Goal: Find specific page/section: Find specific page/section

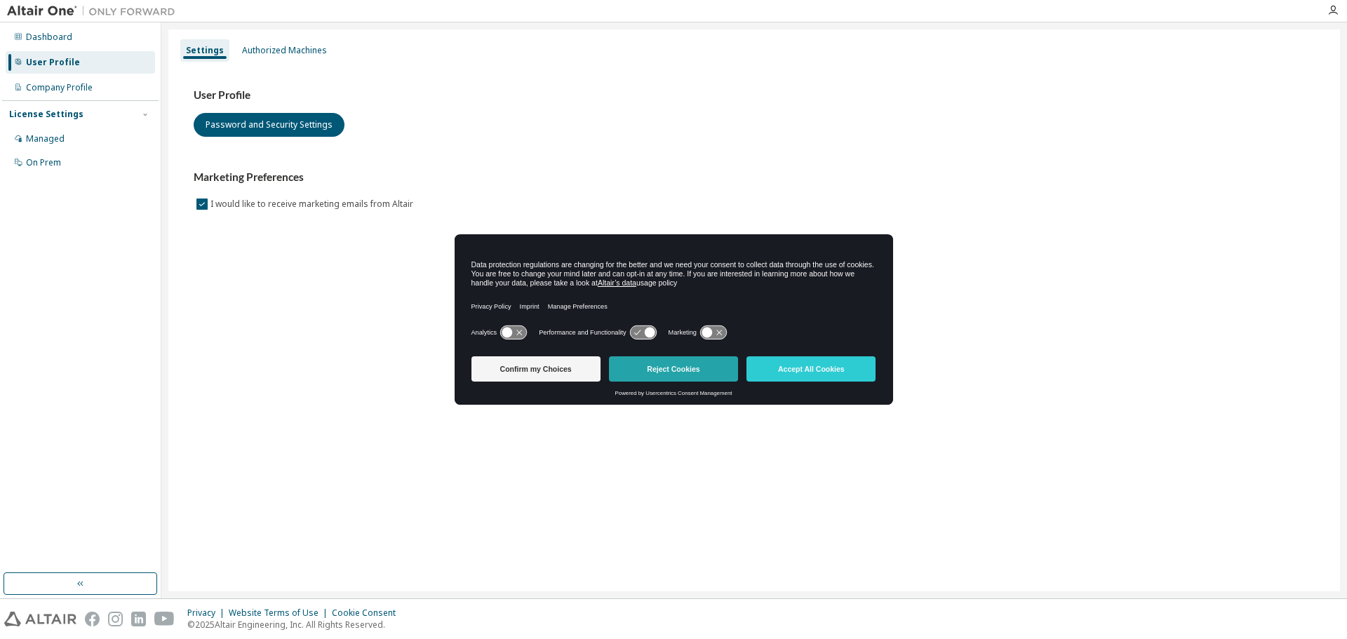
click at [666, 365] on button "Reject Cookies" at bounding box center [673, 368] width 129 height 25
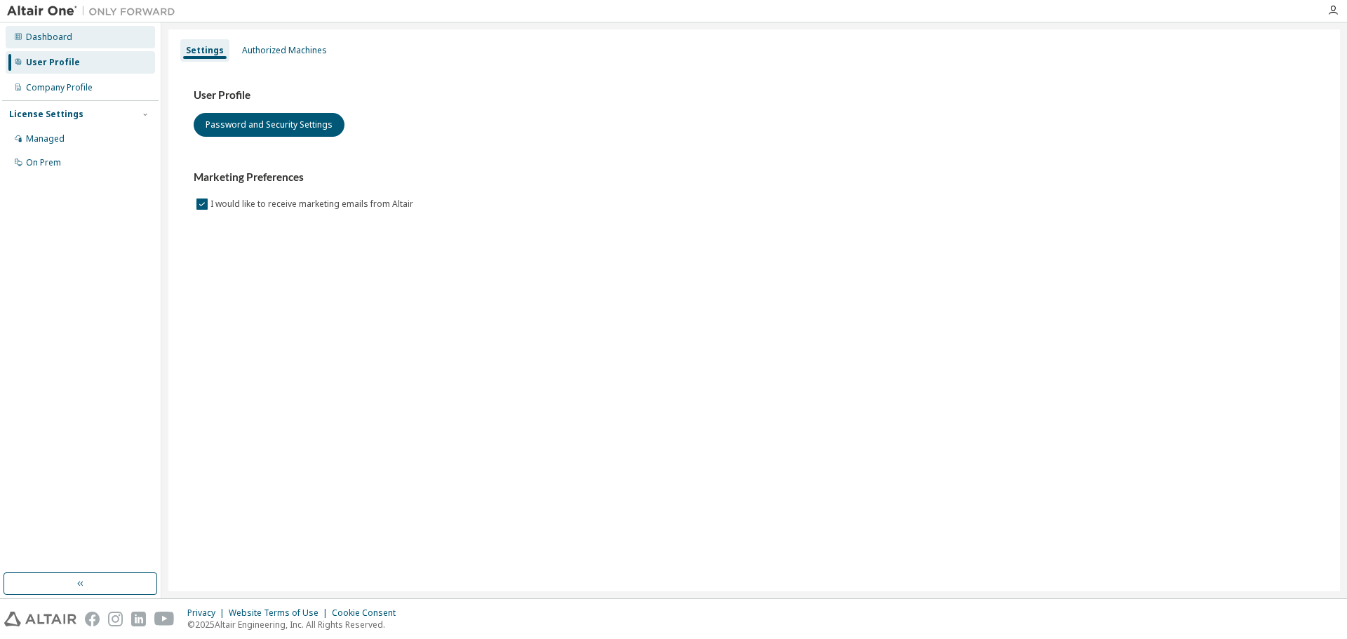
click at [30, 32] on div "Dashboard" at bounding box center [49, 37] width 46 height 11
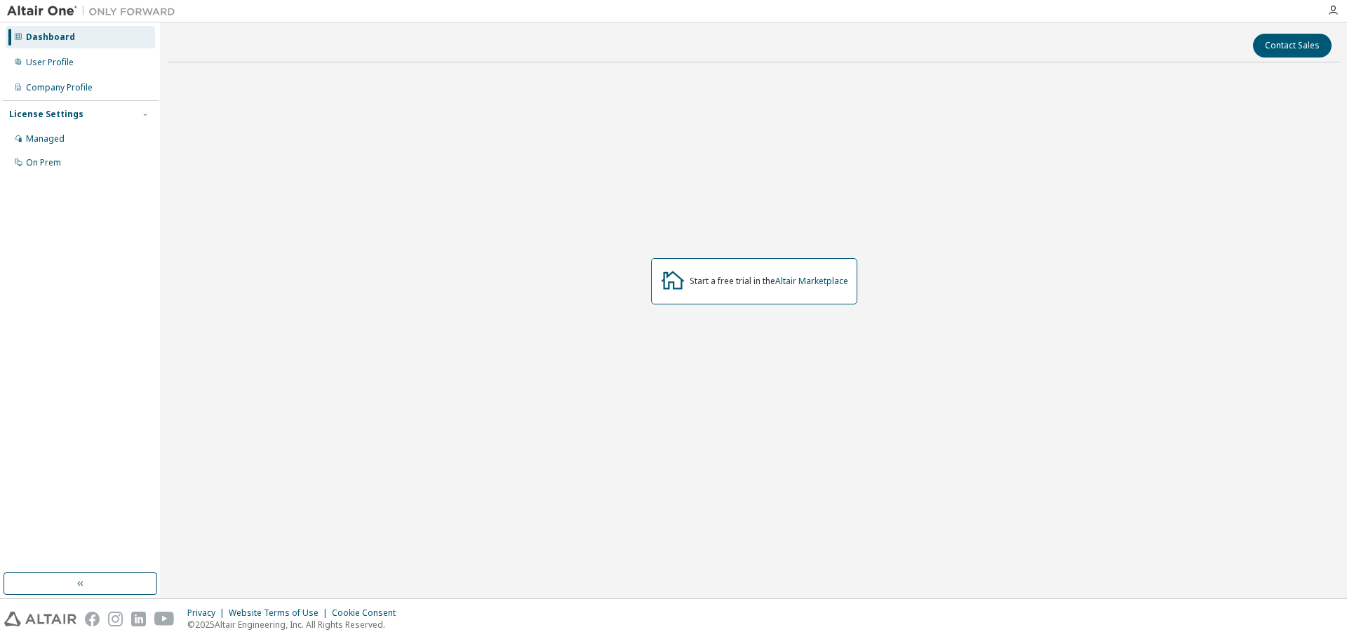
click at [36, 15] on img at bounding box center [94, 11] width 175 height 14
click at [800, 281] on link "Altair Marketplace" at bounding box center [811, 281] width 73 height 12
